Goal: Task Accomplishment & Management: Manage account settings

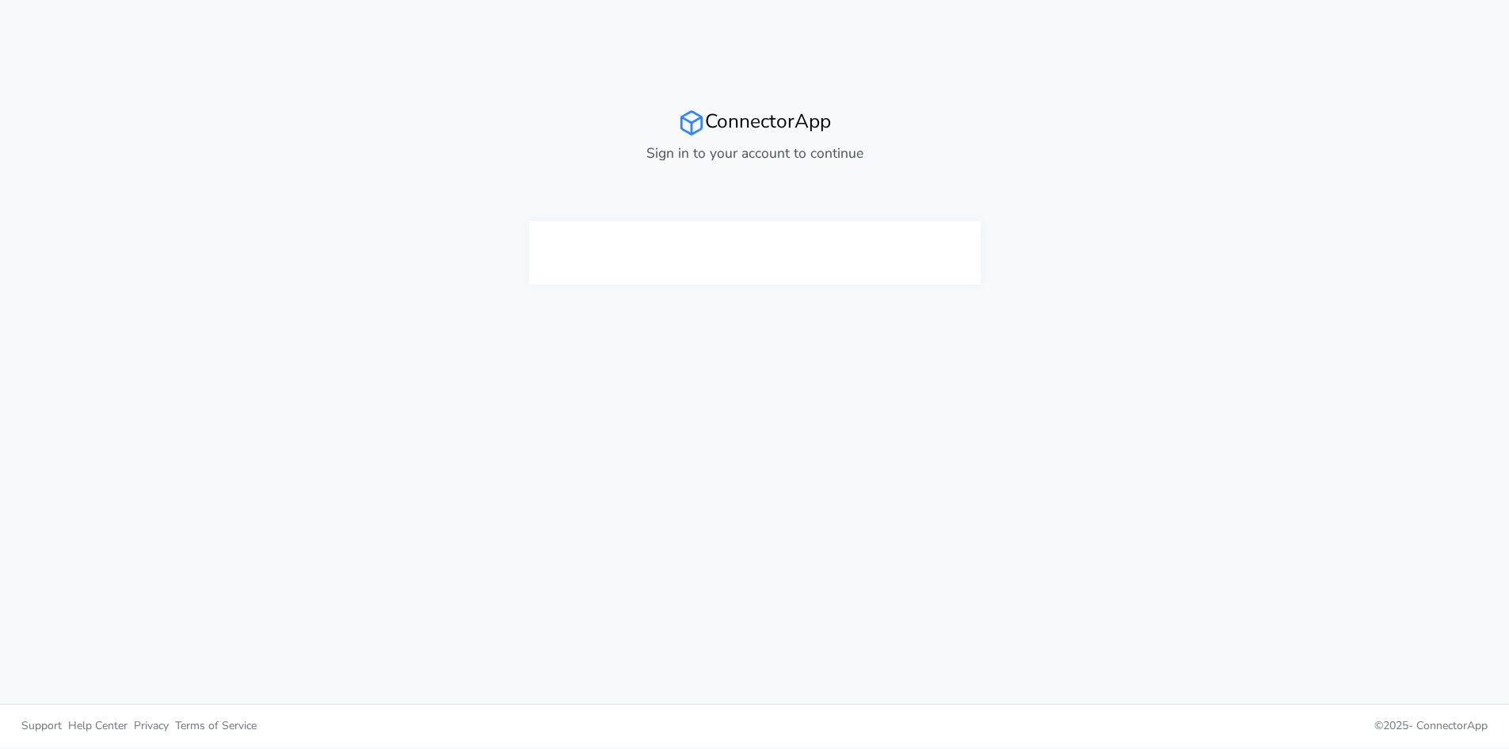
drag, startPoint x: 688, startPoint y: 116, endPoint x: 580, endPoint y: 364, distance: 270.7
click at [580, 364] on div "ConnectorApp Sign in to your account to continue" at bounding box center [755, 351] width 951 height 703
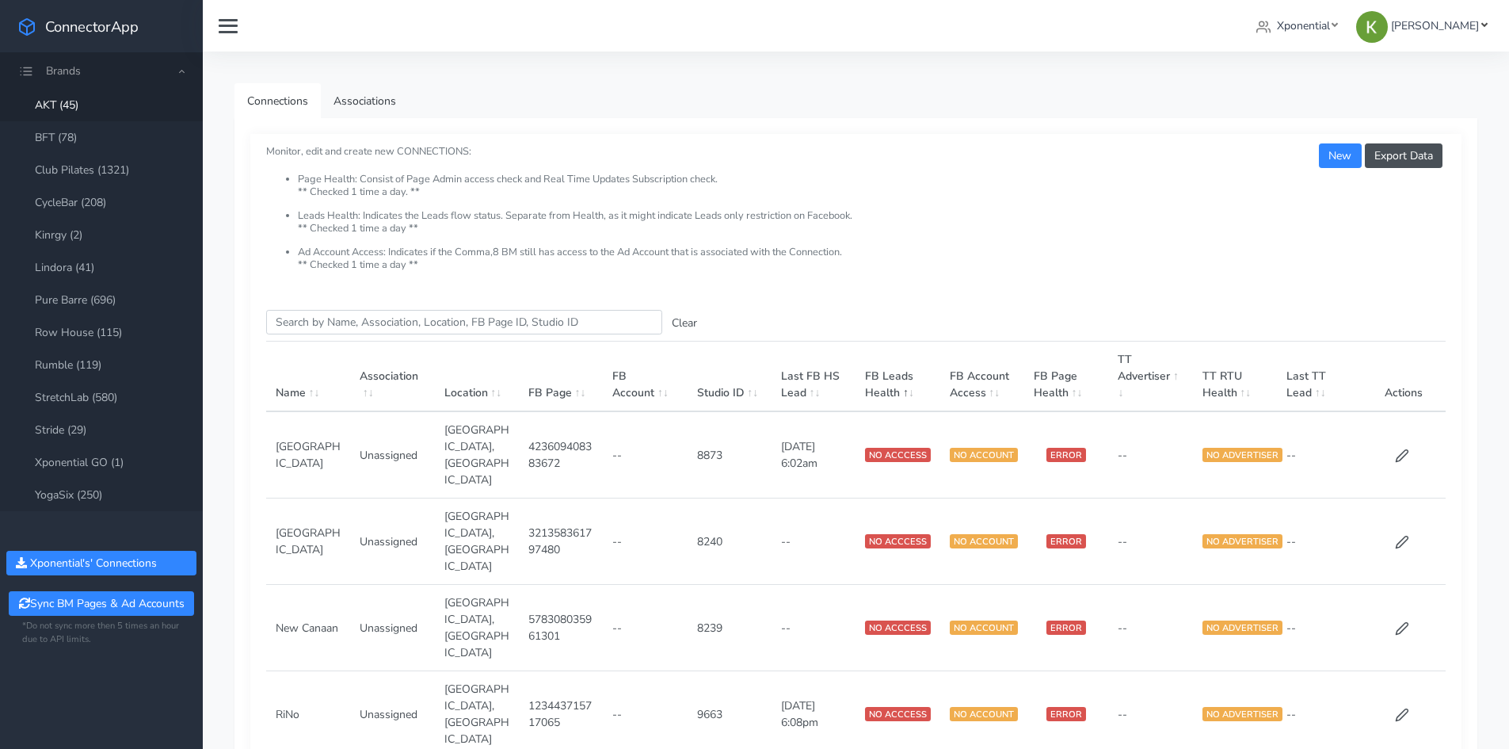
click at [1451, 29] on span "[PERSON_NAME]" at bounding box center [1435, 25] width 88 height 15
click at [1439, 63] on span "Log Out" at bounding box center [1440, 61] width 41 height 15
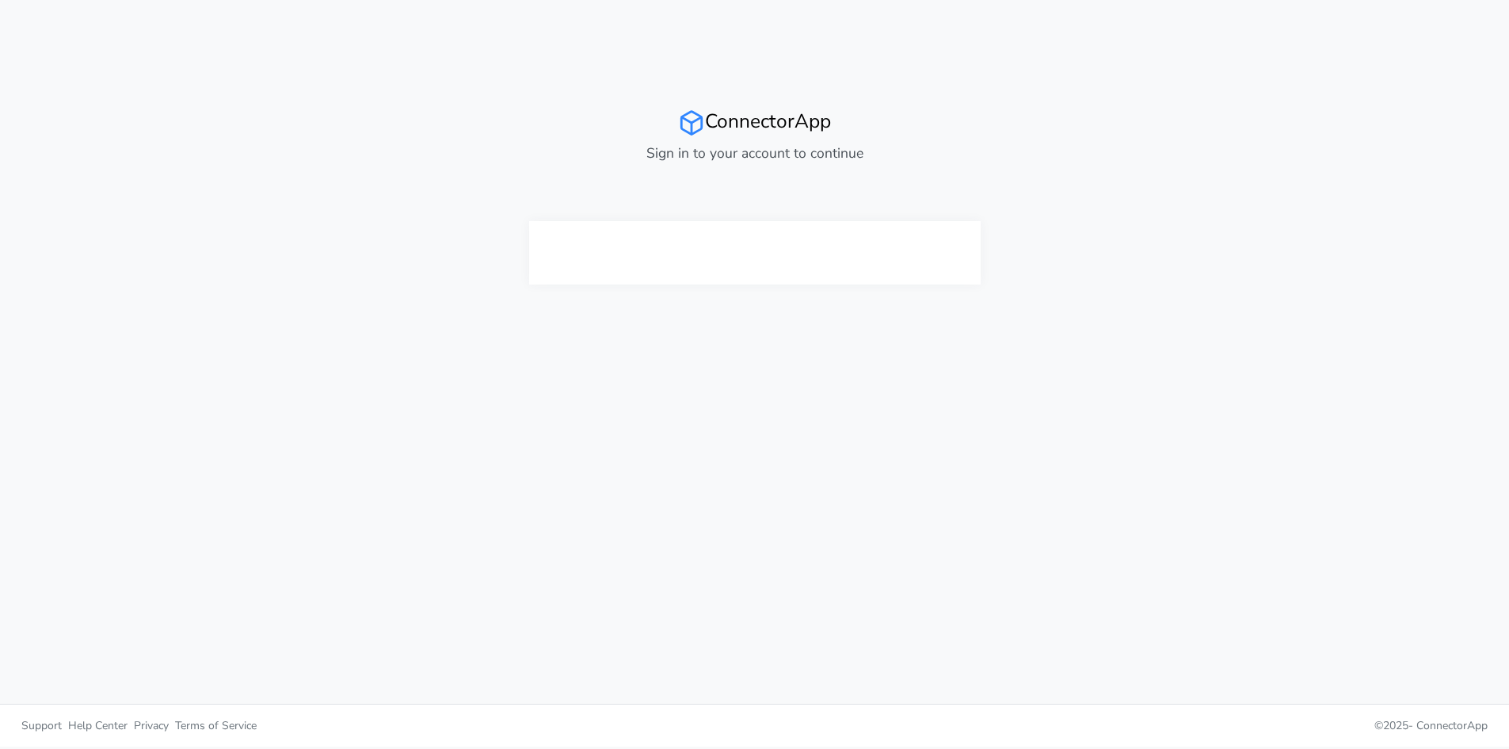
drag, startPoint x: 694, startPoint y: 121, endPoint x: 704, endPoint y: 124, distance: 10.6
click at [704, 124] on h2 "ConnectorApp" at bounding box center [755, 122] width 452 height 27
drag, startPoint x: 698, startPoint y: 124, endPoint x: 684, endPoint y: 122, distance: 13.6
click at [684, 122] on icon at bounding box center [691, 122] width 27 height 27
drag, startPoint x: 678, startPoint y: 111, endPoint x: 696, endPoint y: 124, distance: 22.7
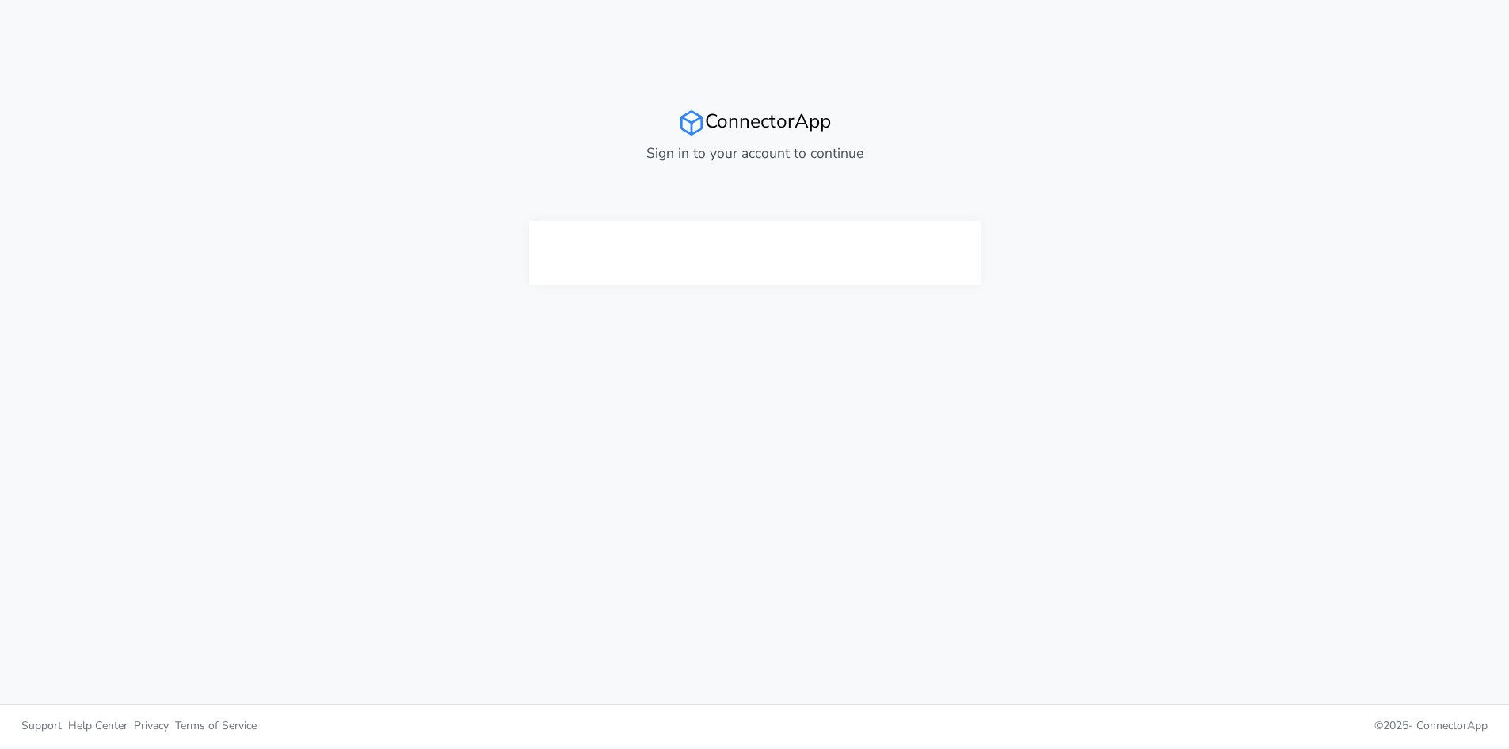
click at [696, 124] on icon at bounding box center [691, 122] width 27 height 27
